Goal: Information Seeking & Learning: Learn about a topic

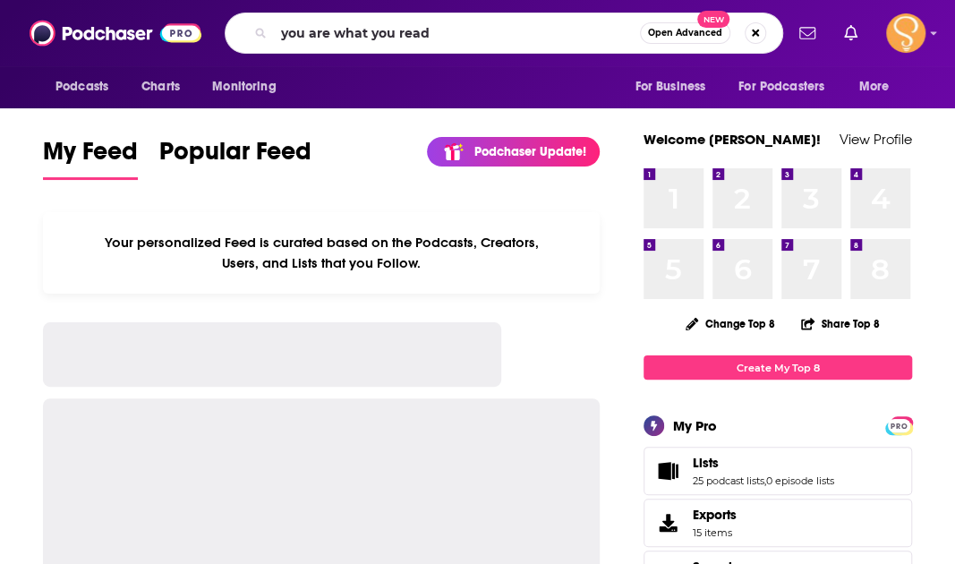
type input "you are what you read"
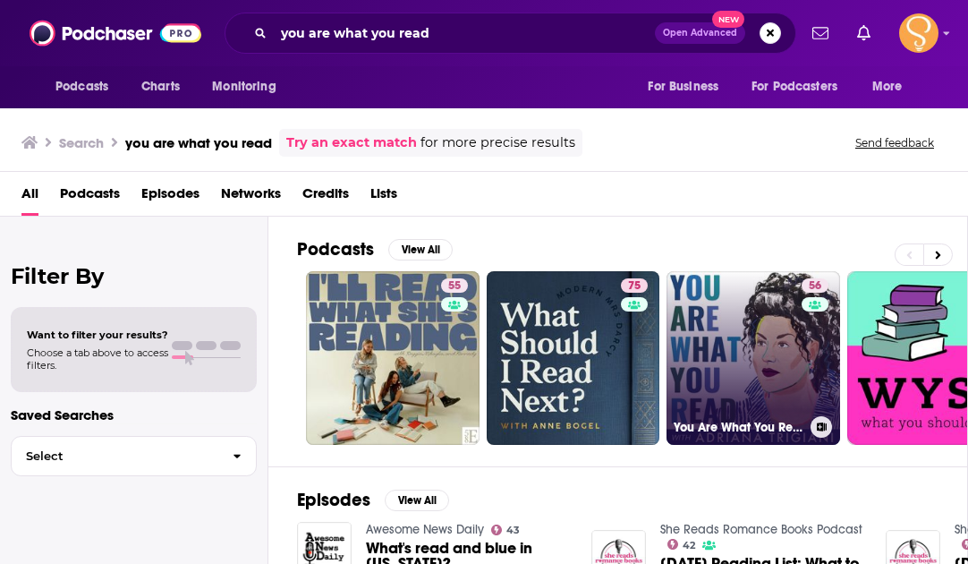
click at [692, 320] on link "56 You Are What You Read" at bounding box center [754, 358] width 174 height 174
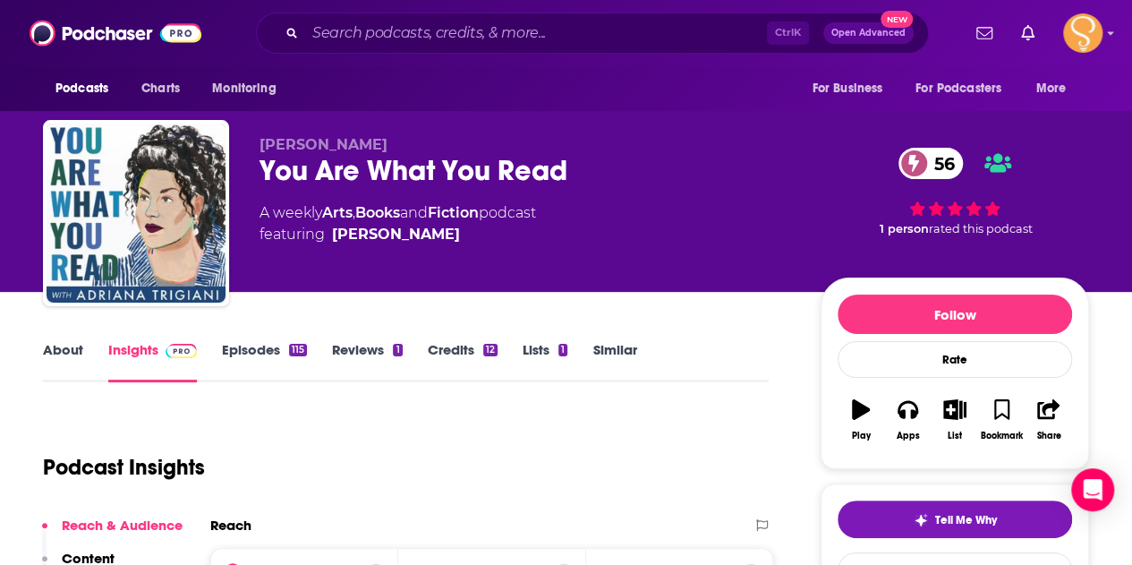
click at [244, 345] on link "Episodes 115" at bounding box center [264, 361] width 85 height 41
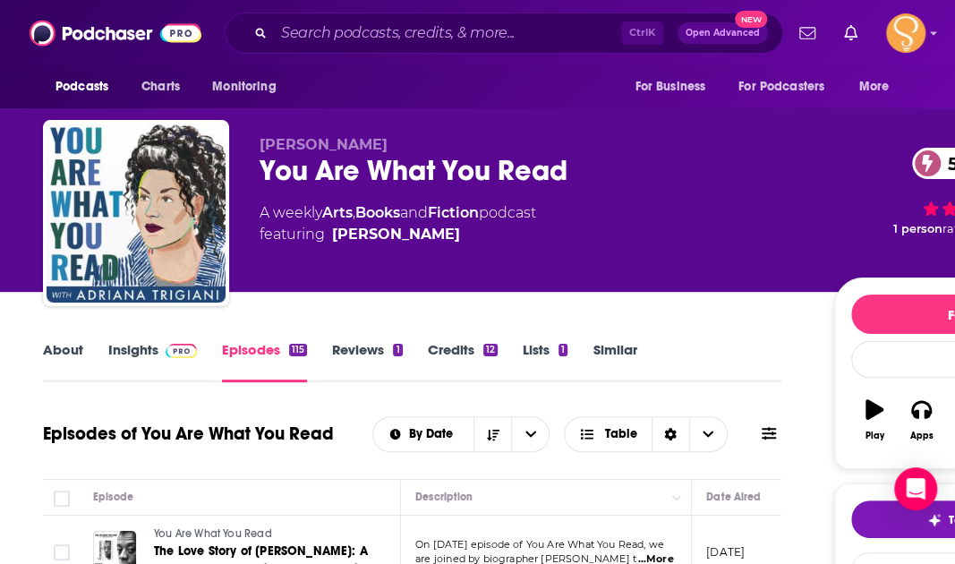
scroll to position [179, 0]
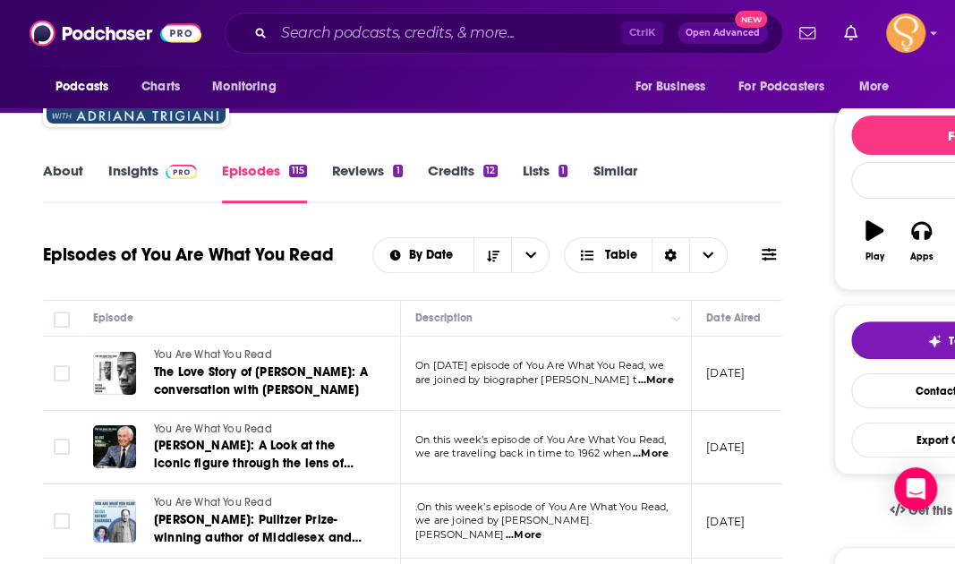
click at [134, 173] on link "Insights" at bounding box center [152, 182] width 89 height 41
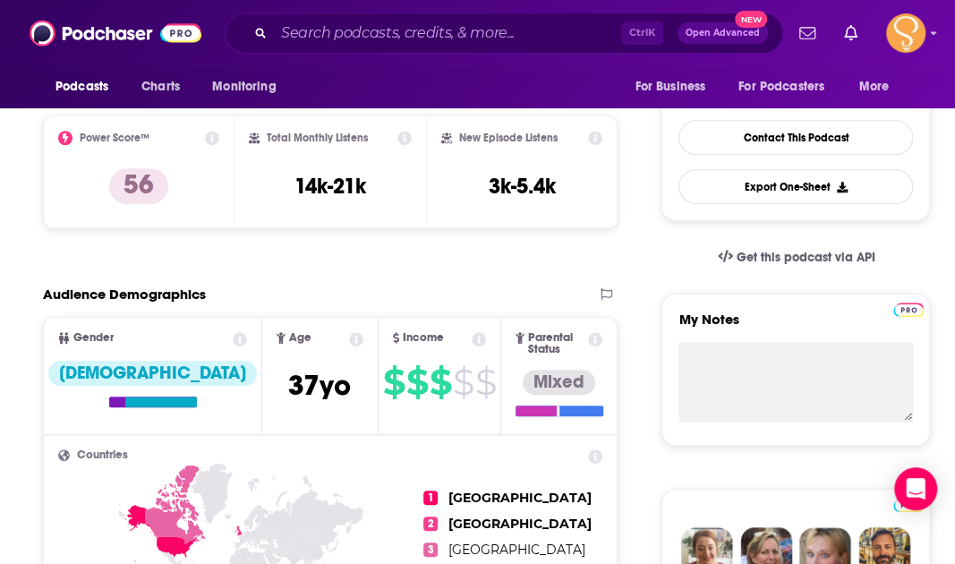
scroll to position [448, 0]
